Goal: Task Accomplishment & Management: Manage account settings

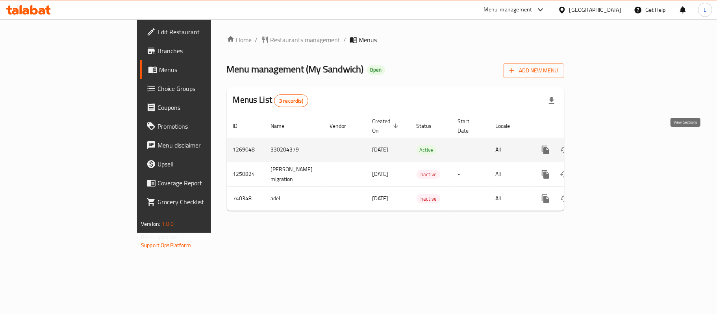
click at [606, 146] on icon "enhanced table" at bounding box center [601, 149] width 7 height 7
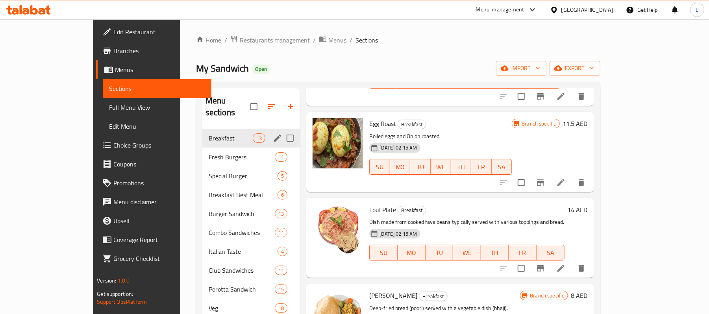
click at [209, 133] on span "Breakfast" at bounding box center [231, 137] width 44 height 9
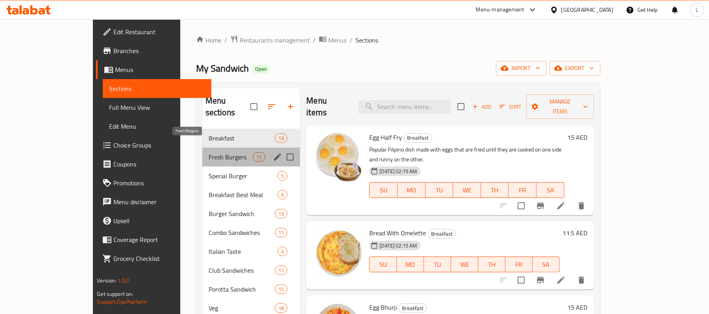
click at [209, 152] on span "Fresh Burgers" at bounding box center [231, 156] width 44 height 9
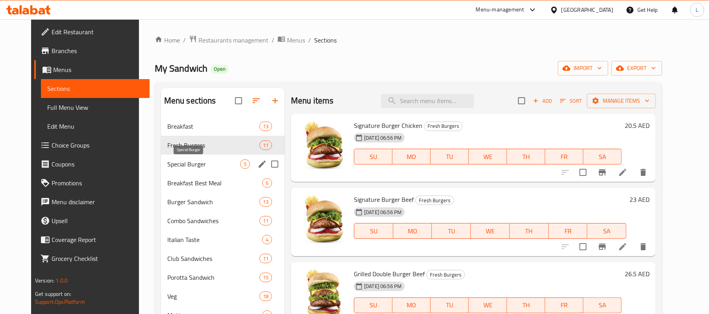
click at [196, 165] on span "Special Burger" at bounding box center [203, 163] width 73 height 9
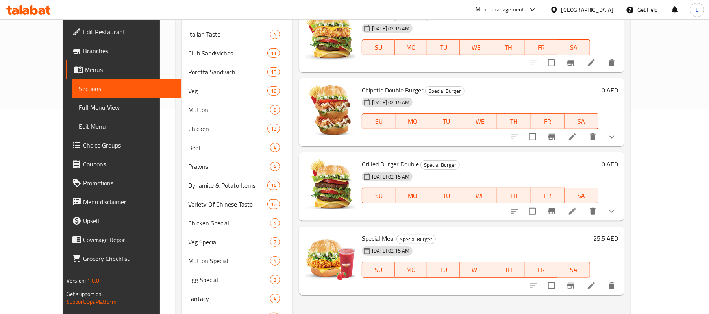
scroll to position [210, 0]
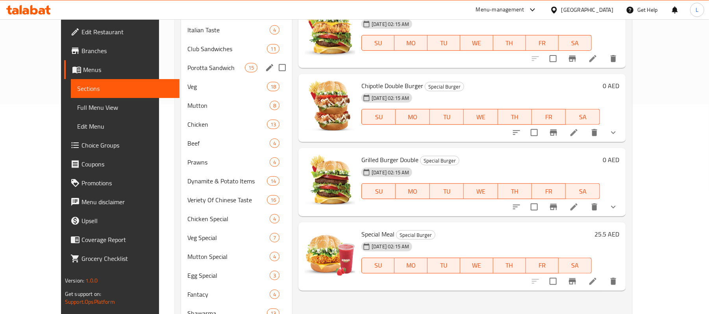
click at [192, 72] on span "Porotta Sandwich" at bounding box center [215, 67] width 57 height 9
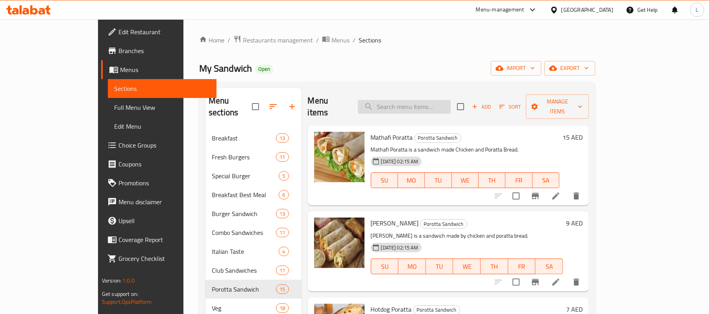
click at [435, 103] on input "search" at bounding box center [404, 107] width 93 height 14
type input "zinger"
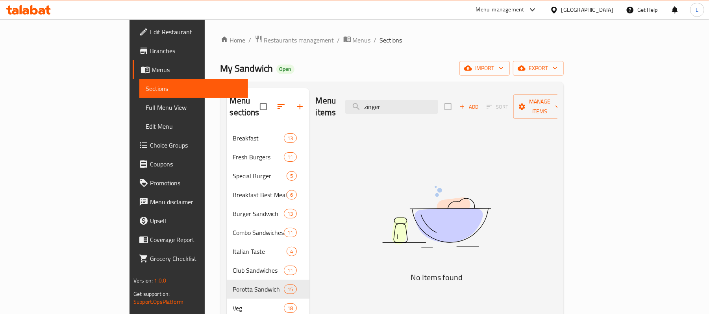
click at [364, 104] on div "Menu items zinger Add Sort Manage items" at bounding box center [437, 106] width 242 height 37
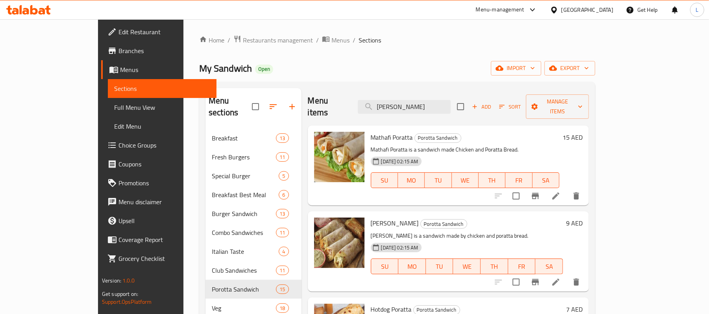
type input "[PERSON_NAME]"
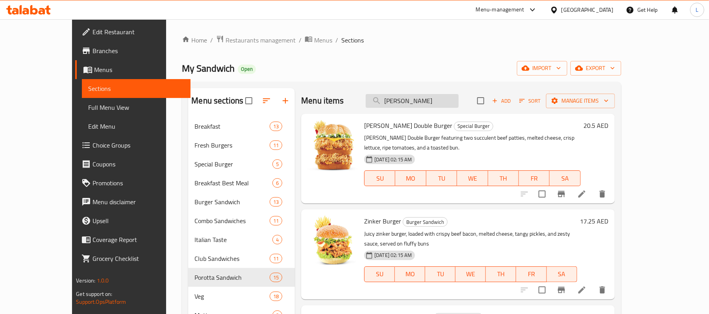
drag, startPoint x: 419, startPoint y: 103, endPoint x: 396, endPoint y: 100, distance: 23.0
click at [396, 100] on input "[PERSON_NAME]" at bounding box center [412, 101] width 93 height 14
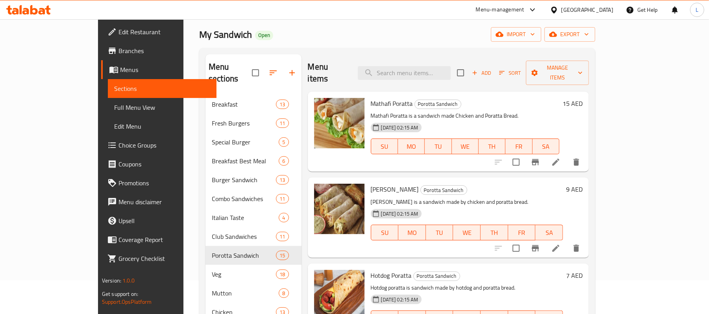
scroll to position [52, 0]
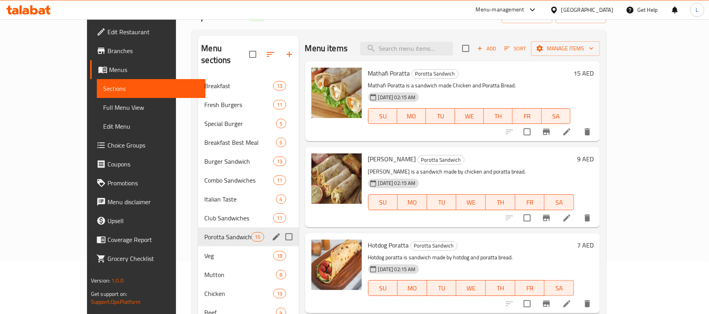
click at [198, 231] on div "Porotta Sandwich 15" at bounding box center [248, 236] width 100 height 19
click at [204, 232] on span "Porotta Sandwich" at bounding box center [227, 236] width 47 height 9
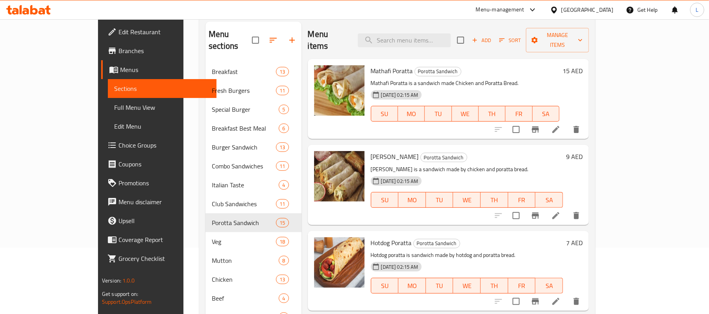
scroll to position [157, 0]
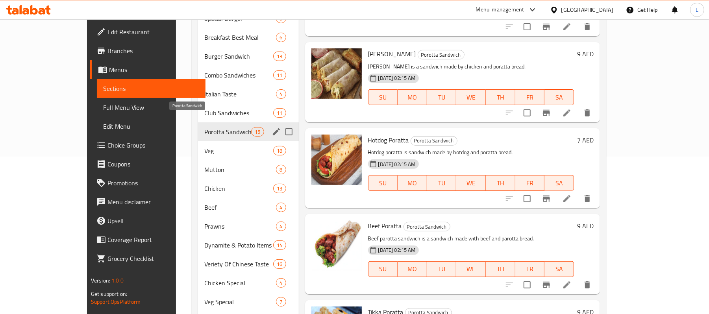
click at [204, 127] on span "Porotta Sandwich" at bounding box center [227, 131] width 47 height 9
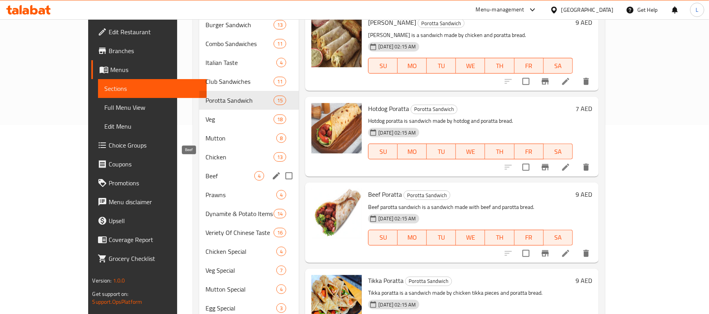
scroll to position [170, 0]
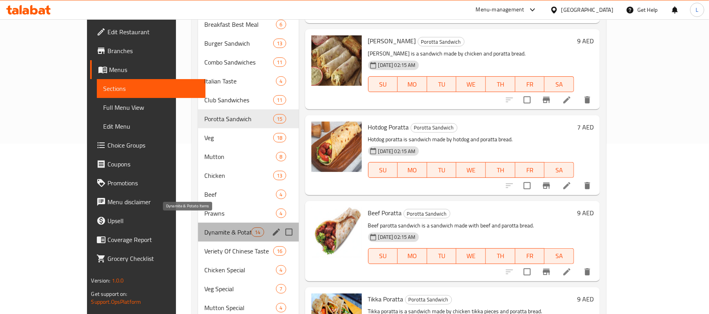
click at [204, 227] on span "Dynamite & Potato Items" at bounding box center [227, 231] width 47 height 9
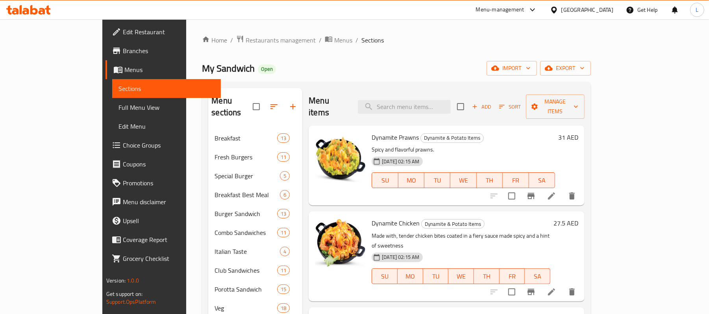
scroll to position [52, 0]
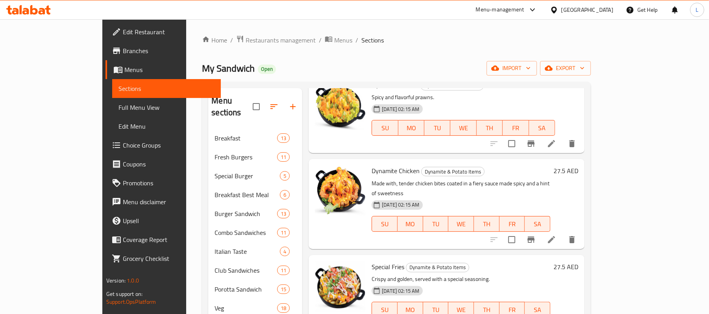
click at [248, 102] on input "checkbox" at bounding box center [256, 106] width 17 height 17
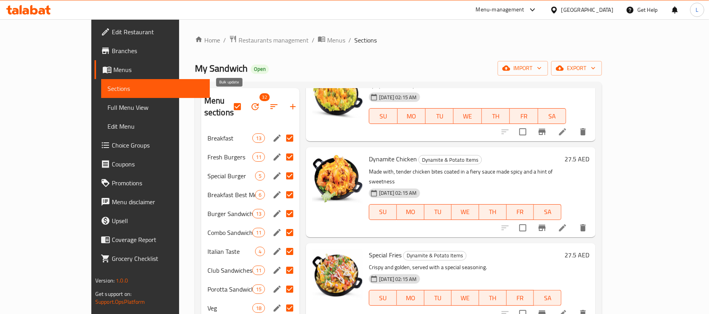
click at [251, 103] on icon "button" at bounding box center [254, 106] width 7 height 7
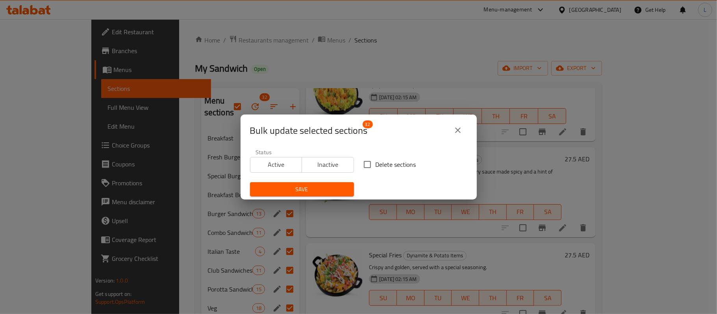
click at [456, 129] on icon "close" at bounding box center [458, 130] width 6 height 6
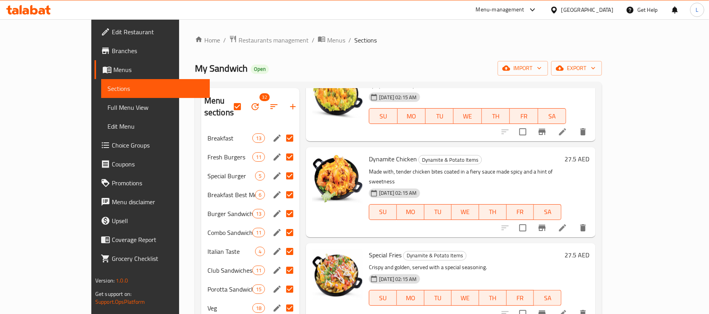
click at [251, 61] on div "My Sandwich Open import export" at bounding box center [398, 68] width 407 height 15
click at [229, 98] on input "checkbox" at bounding box center [237, 106] width 17 height 17
checkbox input "false"
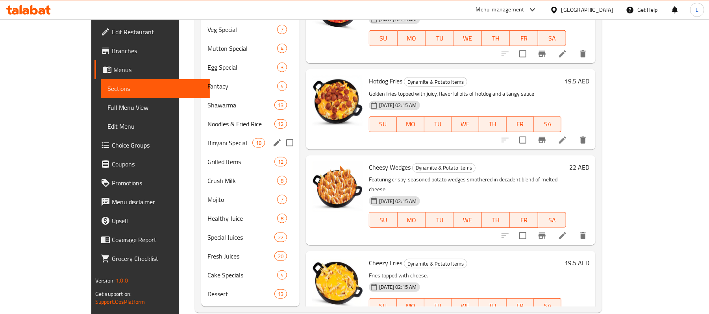
scroll to position [433, 0]
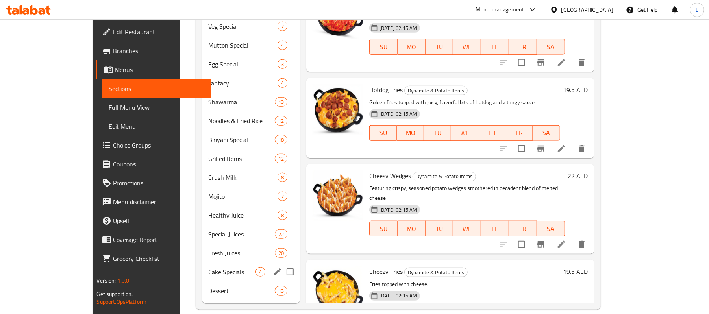
click at [205, 265] on div "Cake Specials 4" at bounding box center [251, 271] width 98 height 19
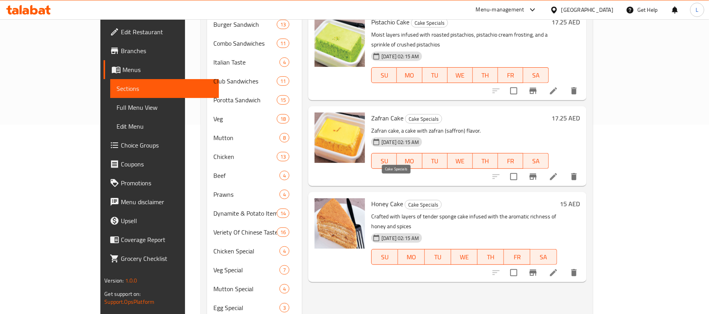
scroll to position [170, 0]
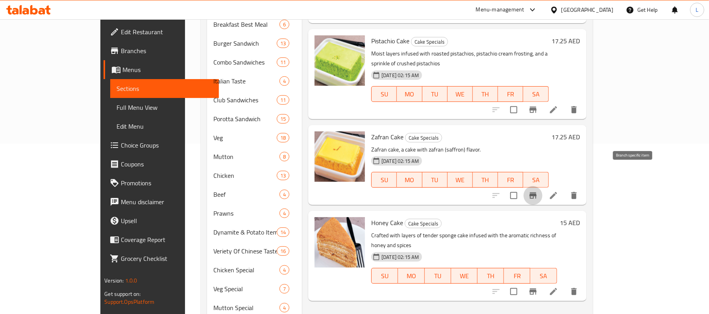
click at [537, 191] on icon "Branch-specific-item" at bounding box center [532, 195] width 9 height 9
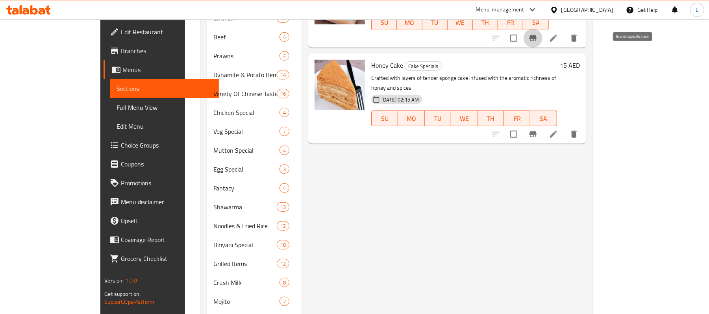
scroll to position [433, 0]
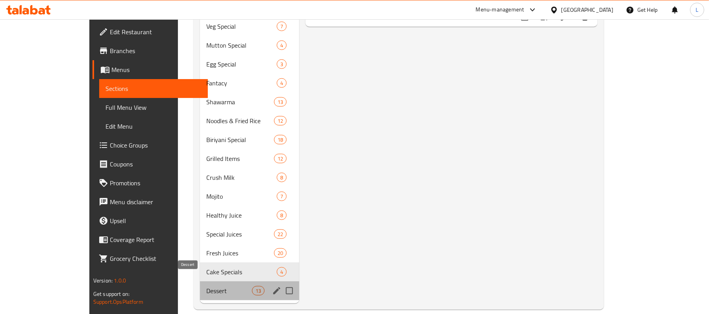
click at [206, 286] on span "Dessert" at bounding box center [229, 290] width 46 height 9
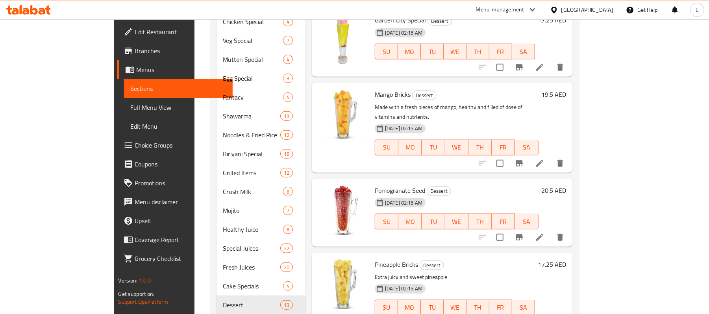
scroll to position [433, 0]
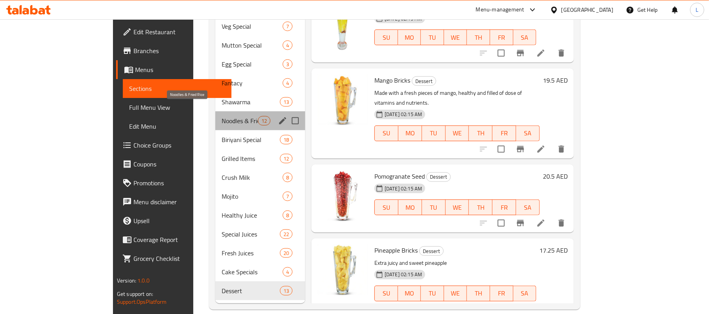
click at [222, 116] on span "Noodles & Fried Rice" at bounding box center [240, 120] width 36 height 9
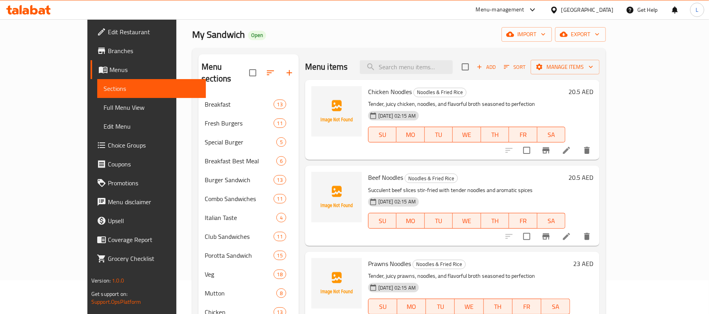
scroll to position [52, 0]
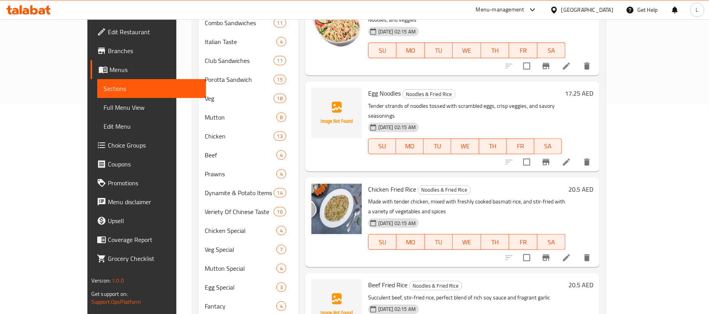
scroll to position [315, 0]
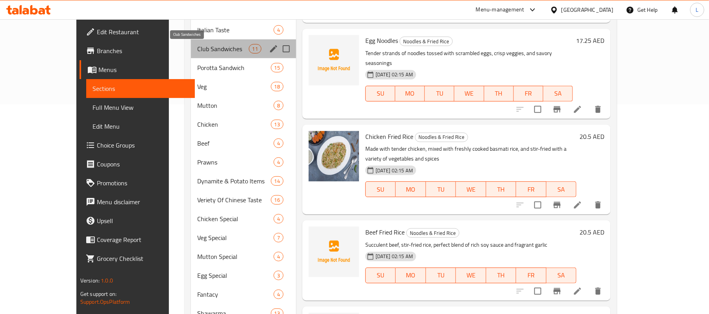
click at [197, 48] on span "Club Sandwiches" at bounding box center [222, 48] width 51 height 9
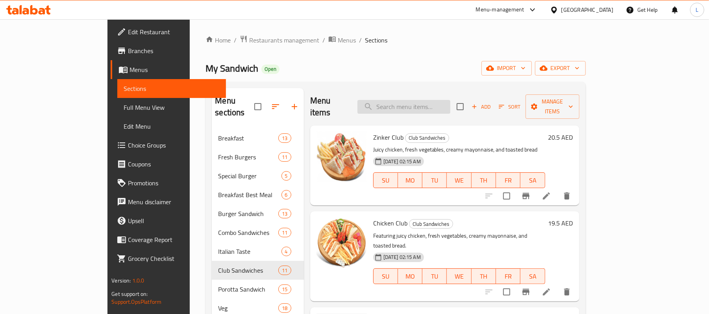
click at [419, 100] on input "search" at bounding box center [403, 107] width 93 height 14
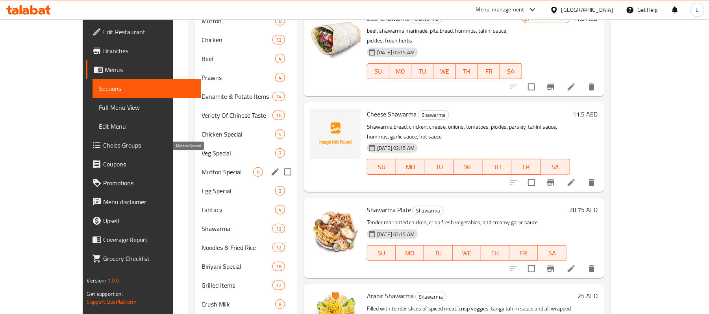
scroll to position [367, 0]
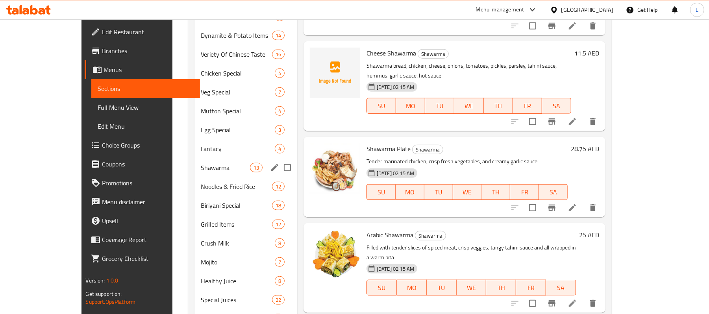
click at [201, 163] on span "Shawarma" at bounding box center [225, 167] width 49 height 9
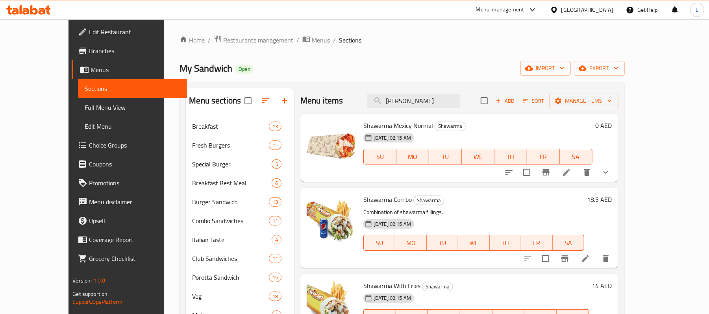
drag, startPoint x: 433, startPoint y: 107, endPoint x: 382, endPoint y: 105, distance: 50.4
click at [389, 101] on input "[PERSON_NAME]" at bounding box center [413, 101] width 93 height 14
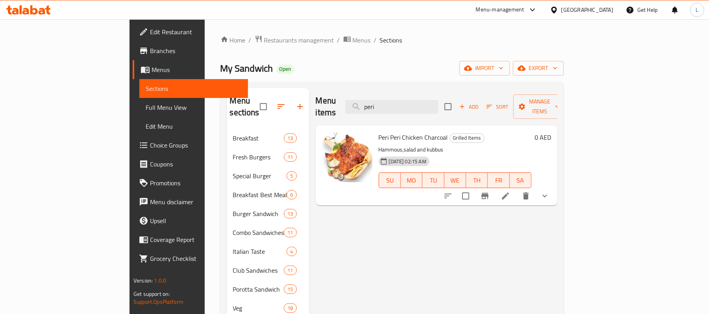
type input "peri"
click at [150, 31] on span "Edit Restaurant" at bounding box center [196, 31] width 92 height 9
